Goal: Information Seeking & Learning: Learn about a topic

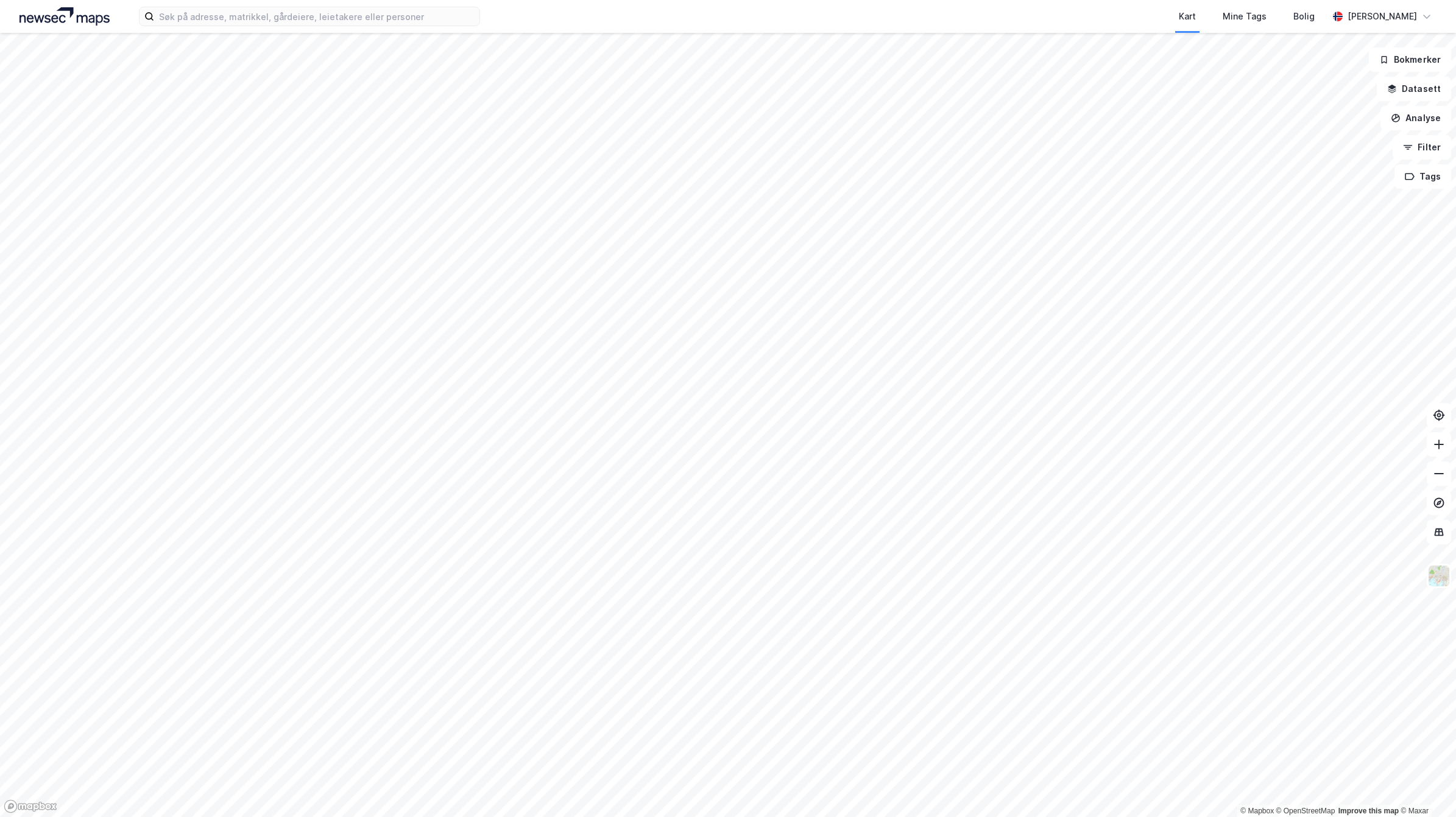
click at [752, 817] on html "Kart Mine Tags Bolig [PERSON_NAME] © Mapbox © OpenStreetMap Improve this map © …" at bounding box center [728, 408] width 1456 height 817
